Goal: Task Accomplishment & Management: Manage account settings

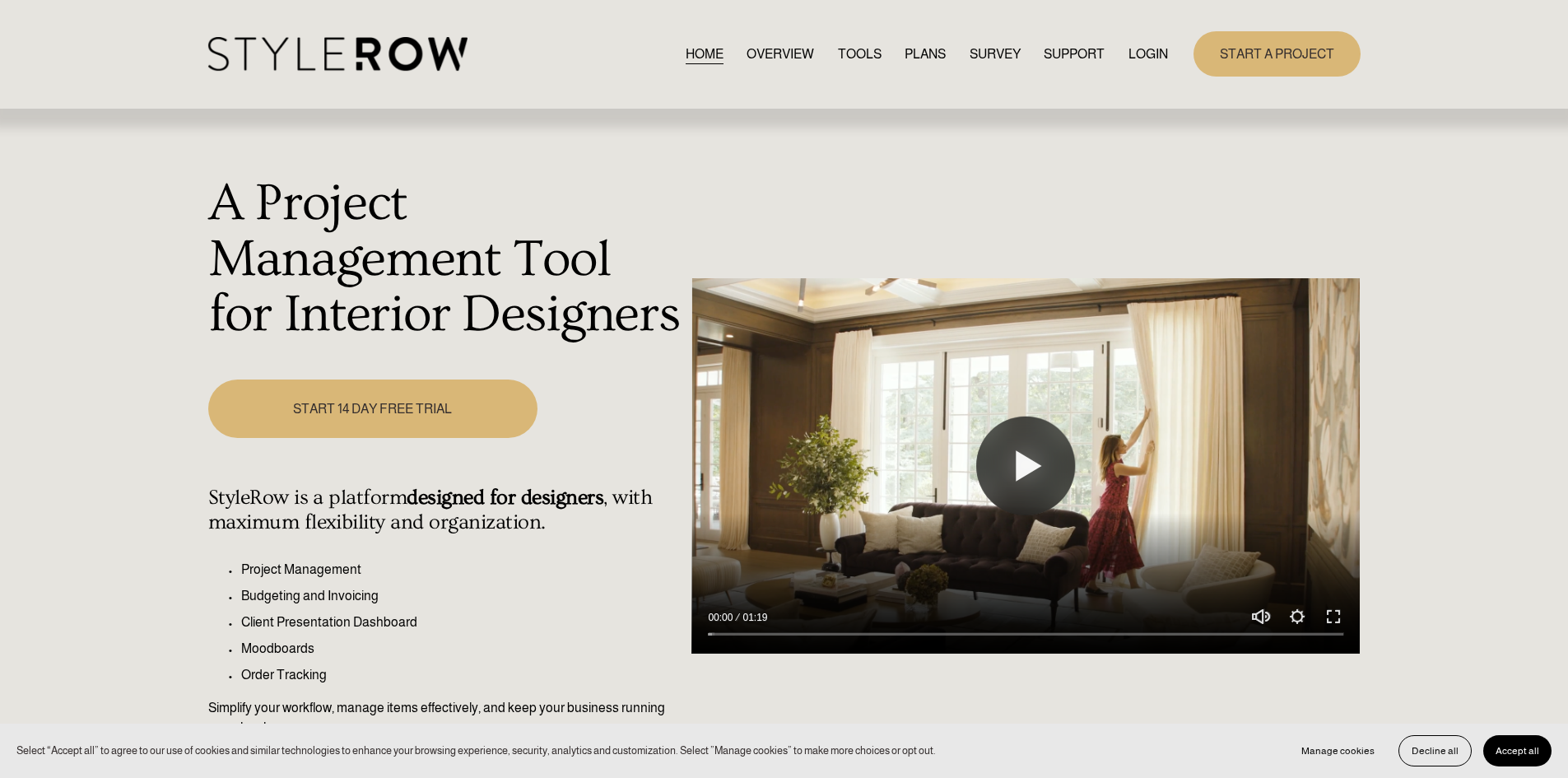
click at [1155, 36] on div "HOME OVERVIEW TOOLS PLANS SURVEY SUPPORT" at bounding box center [784, 54] width 1153 height 45
click at [1148, 55] on link "LOGIN" at bounding box center [1148, 54] width 39 height 22
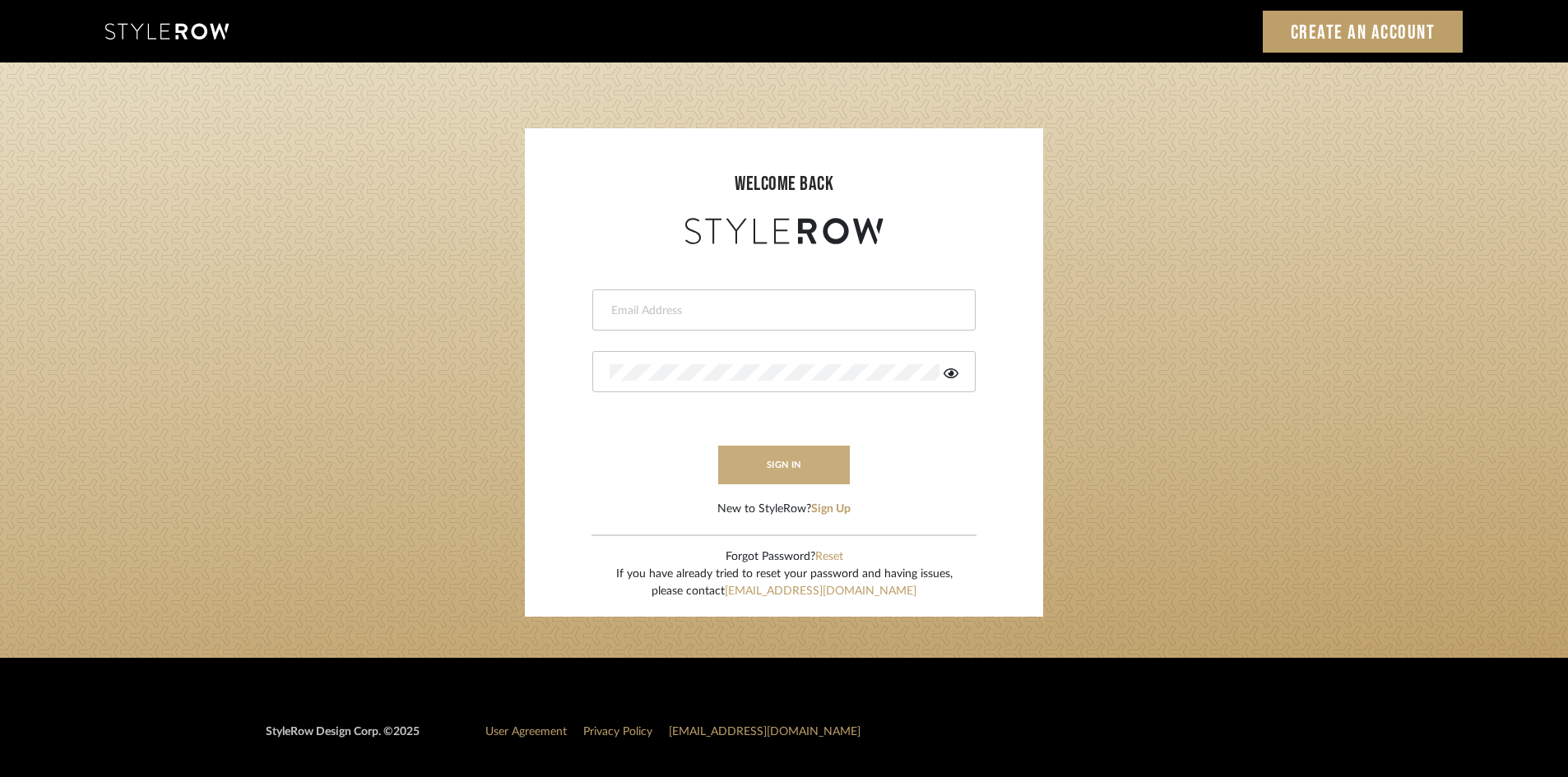
type input "ali.altamash24@gmail.com"
click at [795, 454] on button "sign in" at bounding box center [784, 464] width 132 height 39
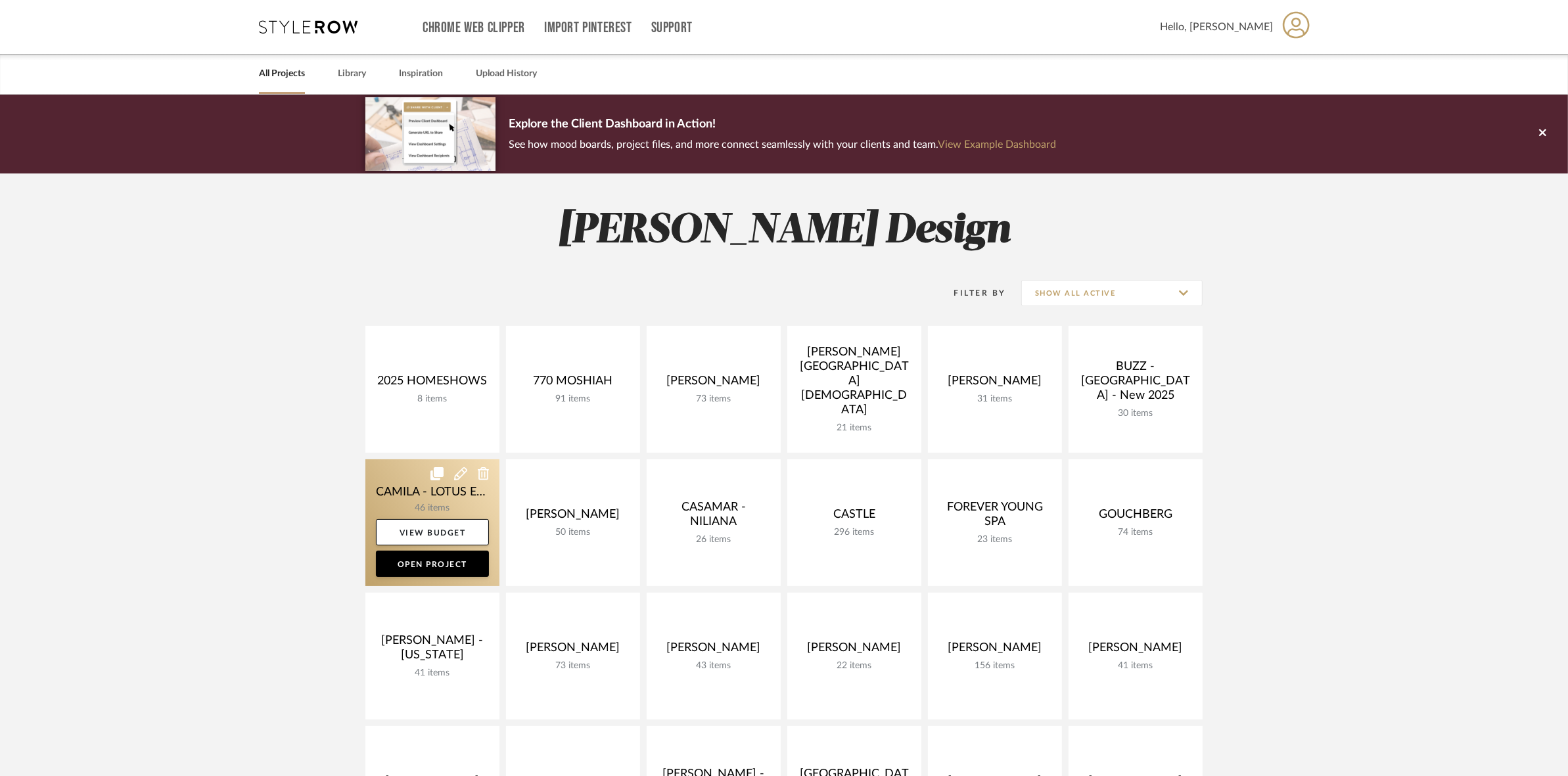
click at [379, 506] on link at bounding box center [432, 523] width 134 height 127
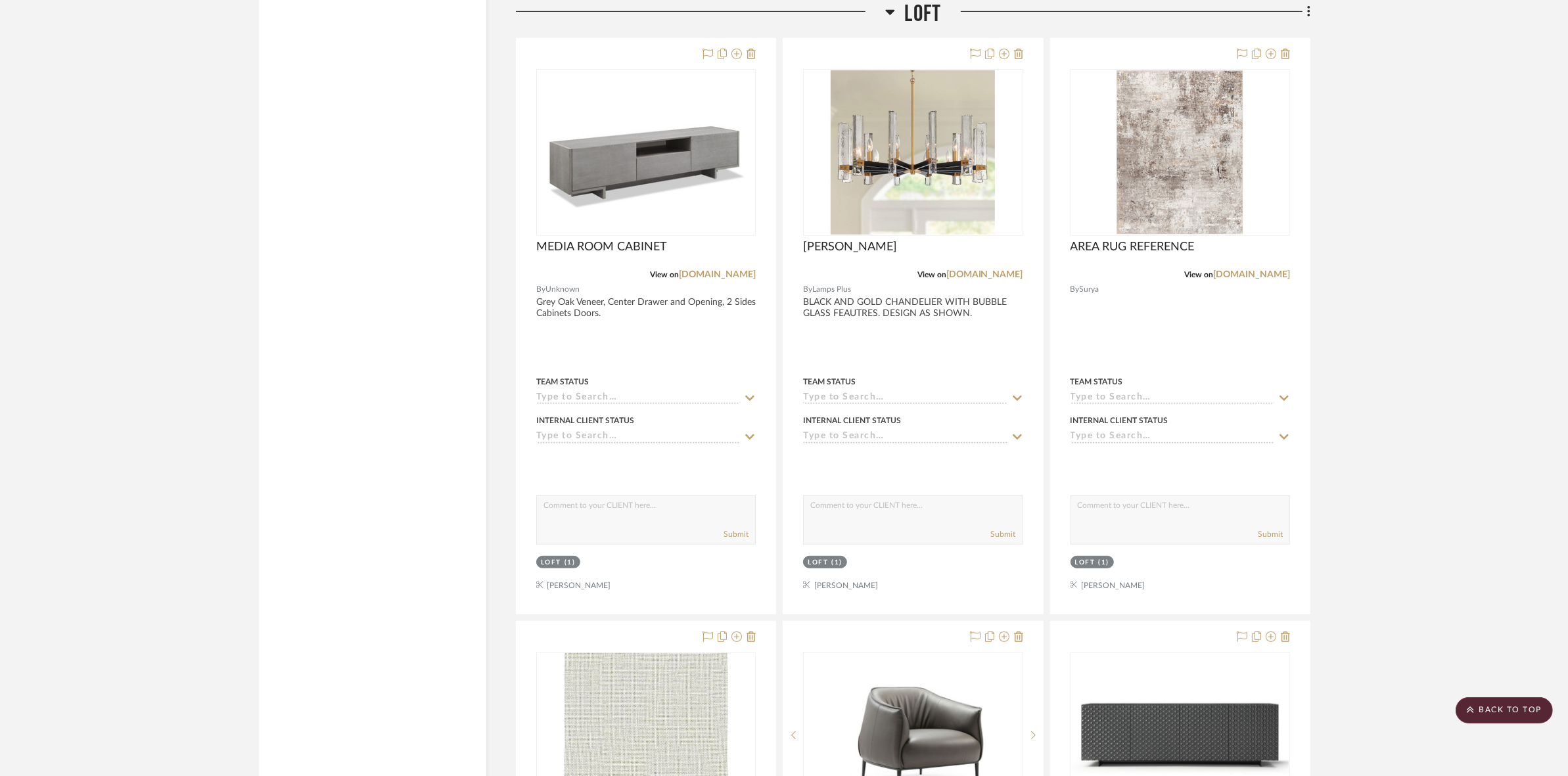
scroll to position [7145, 0]
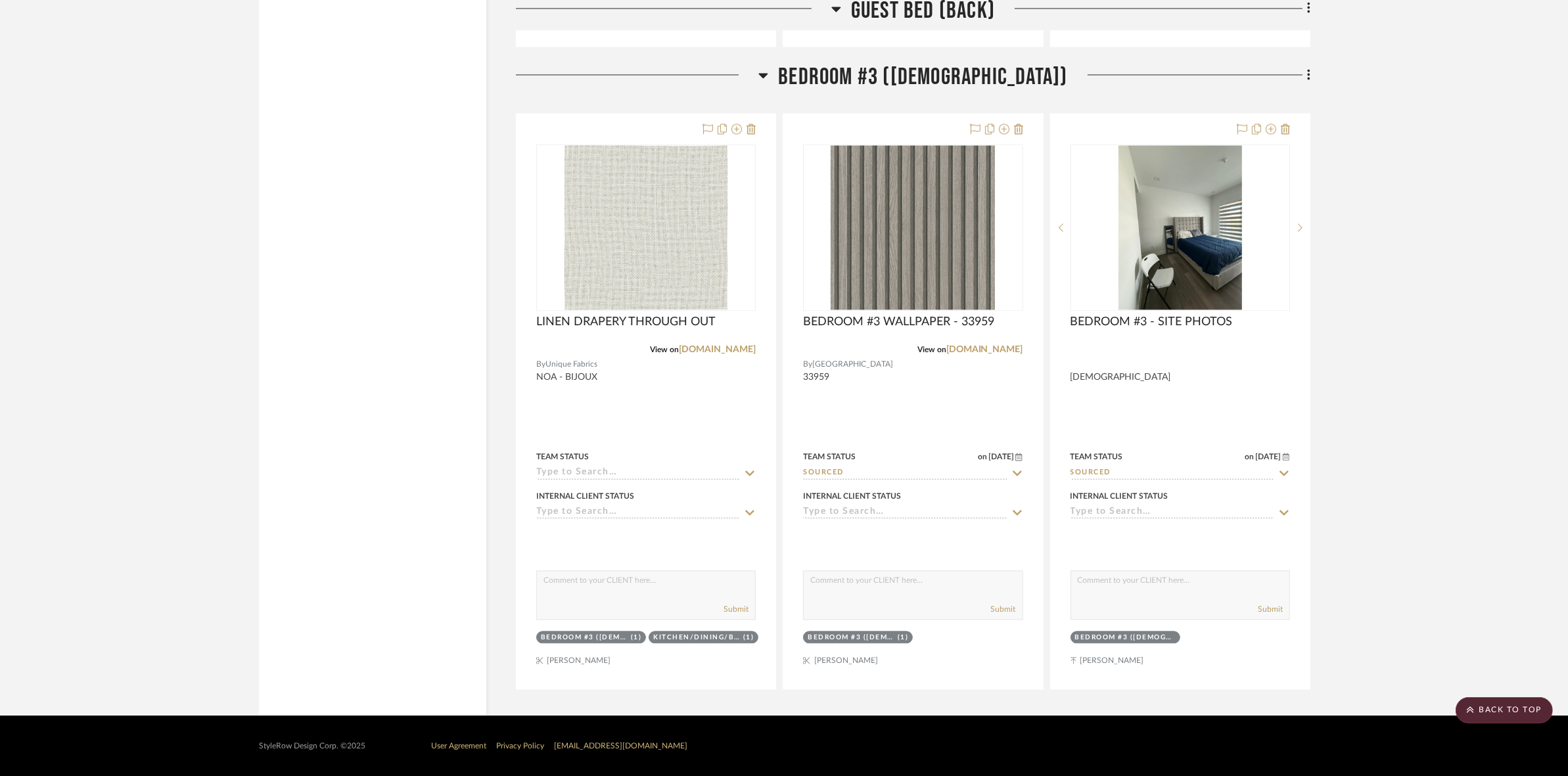
drag, startPoint x: 1378, startPoint y: 477, endPoint x: 1402, endPoint y: 324, distance: 154.9
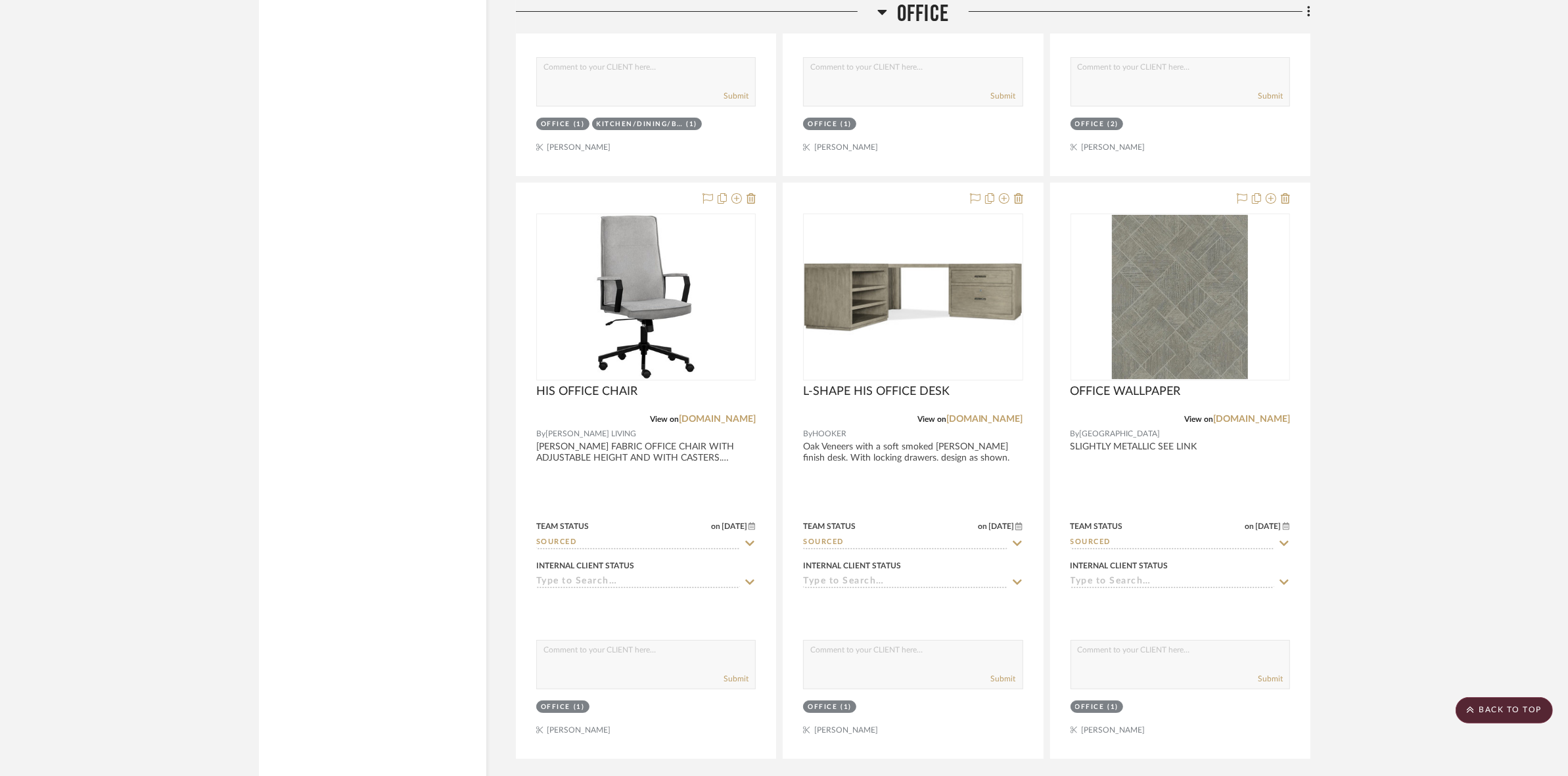
scroll to position [6281, 0]
